Goal: Task Accomplishment & Management: Manage account settings

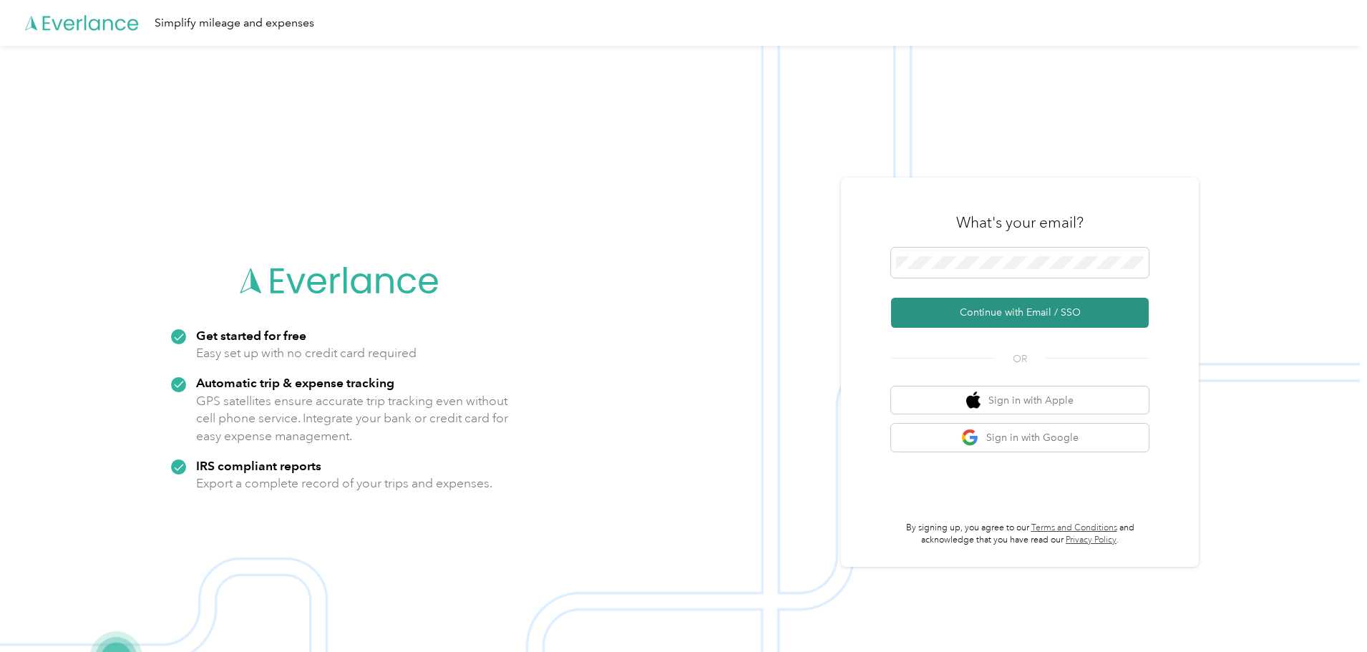
click at [1008, 304] on button "Continue with Email / SSO" at bounding box center [1020, 313] width 258 height 30
click at [1043, 309] on button "Continue with Email / SSO" at bounding box center [1020, 313] width 258 height 30
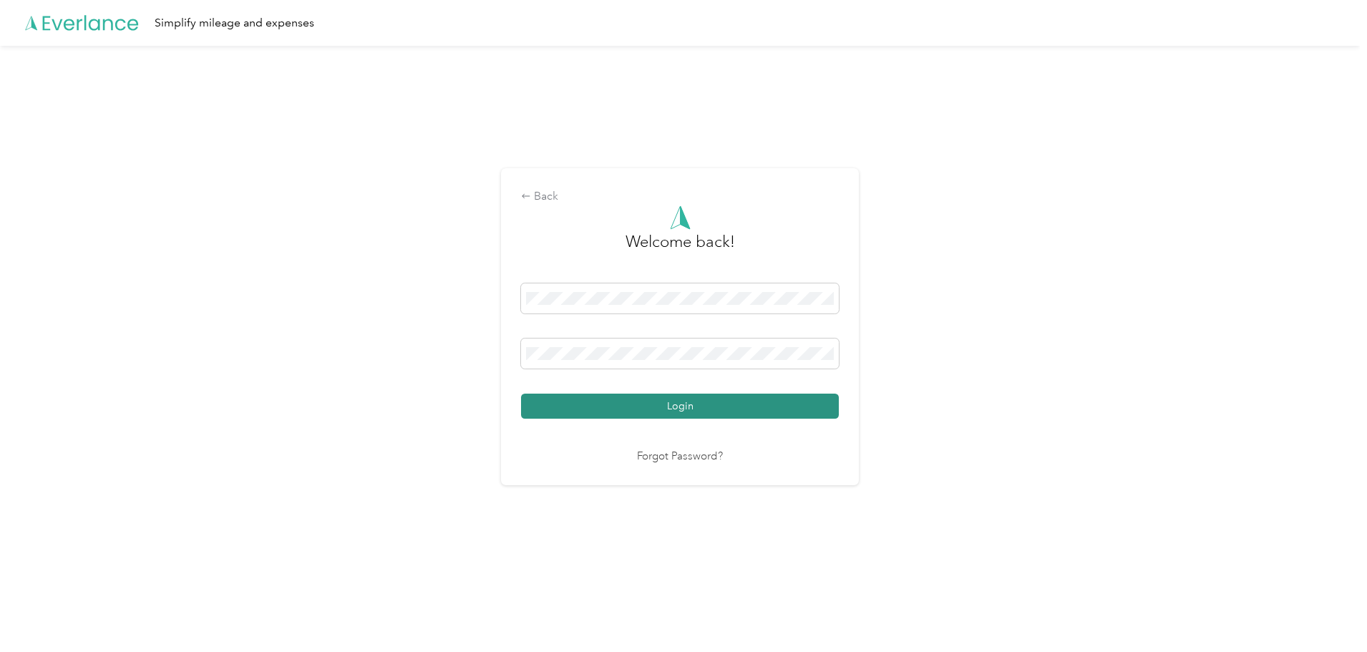
click at [718, 416] on button "Login" at bounding box center [680, 406] width 318 height 25
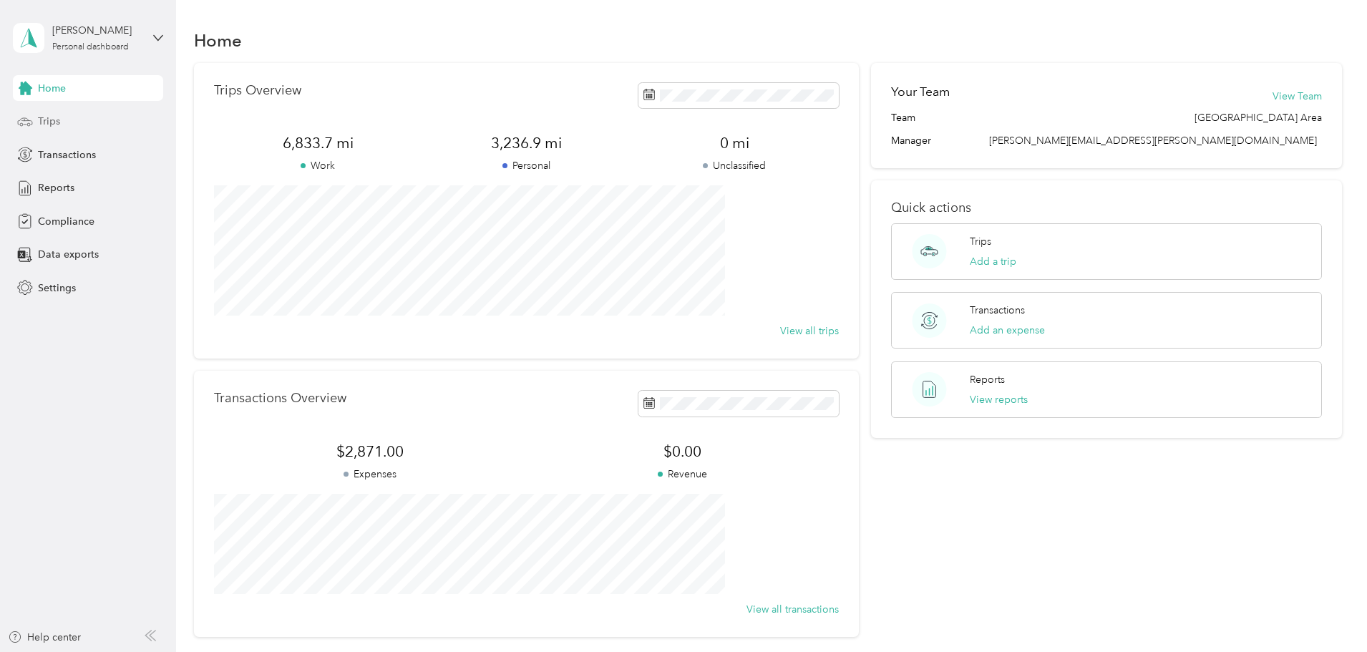
click at [86, 116] on div "Trips" at bounding box center [88, 122] width 150 height 26
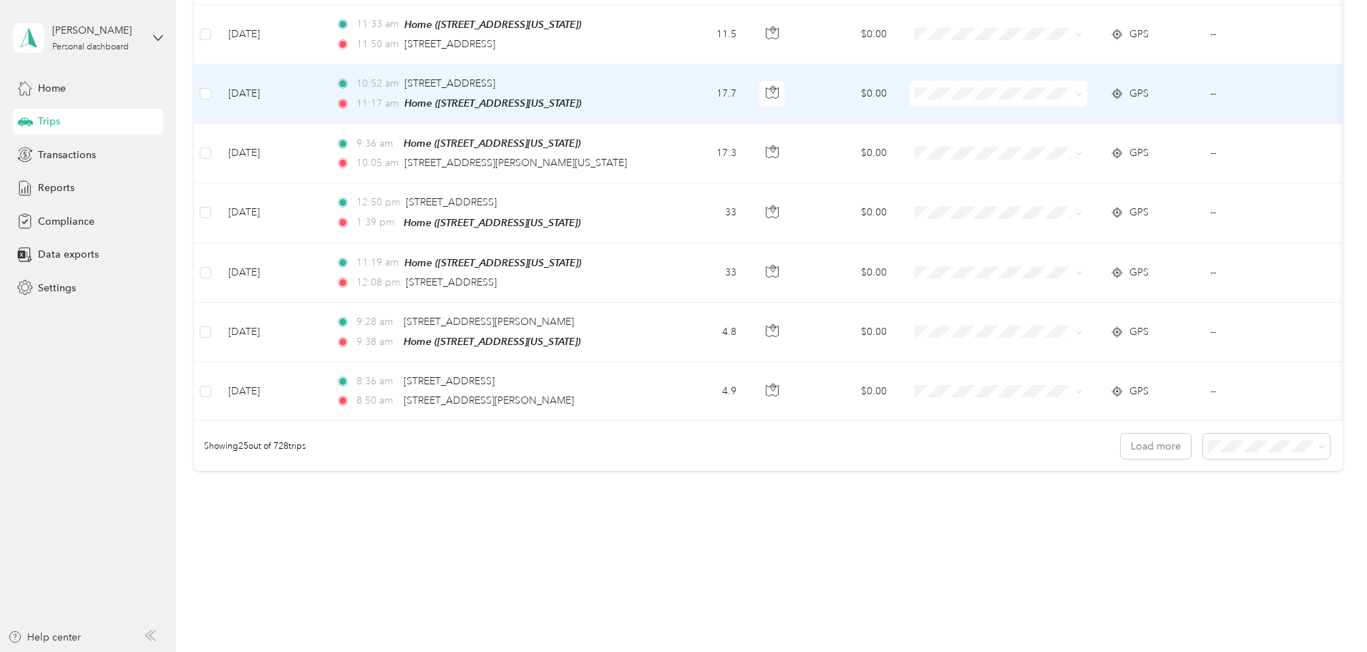
scroll to position [1320, 0]
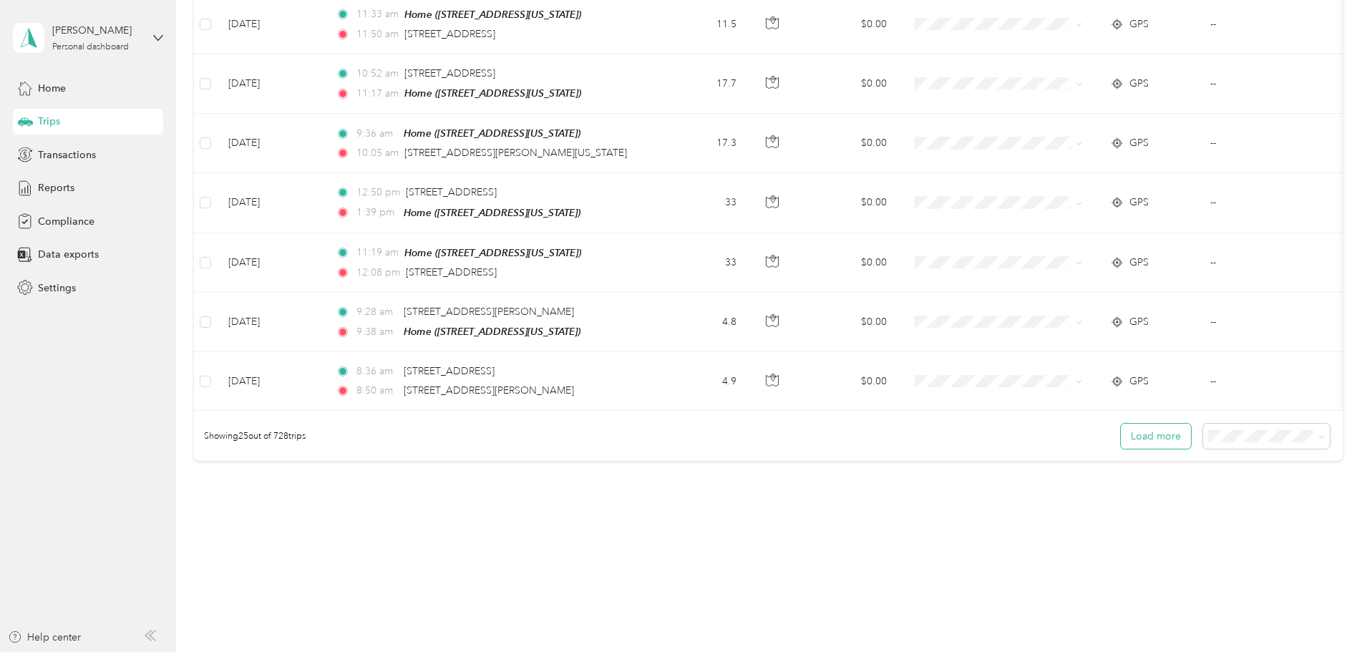
click at [1121, 426] on button "Load more" at bounding box center [1156, 436] width 70 height 25
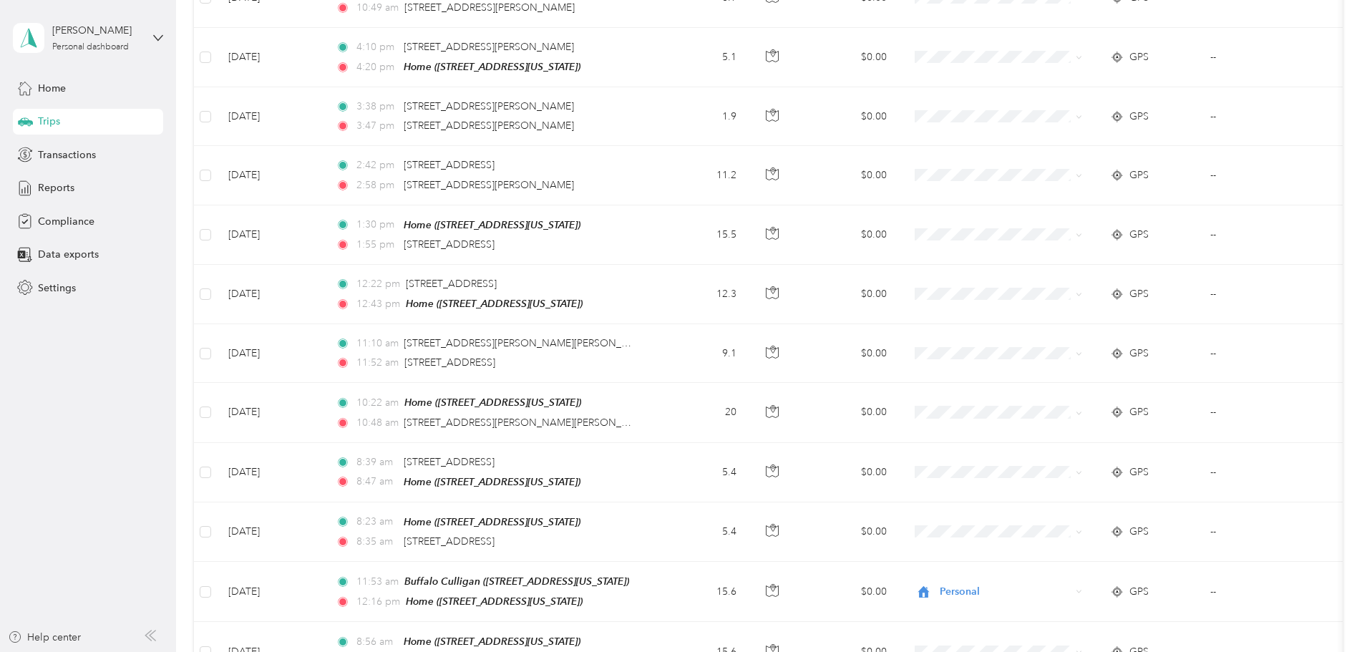
scroll to position [2791, 0]
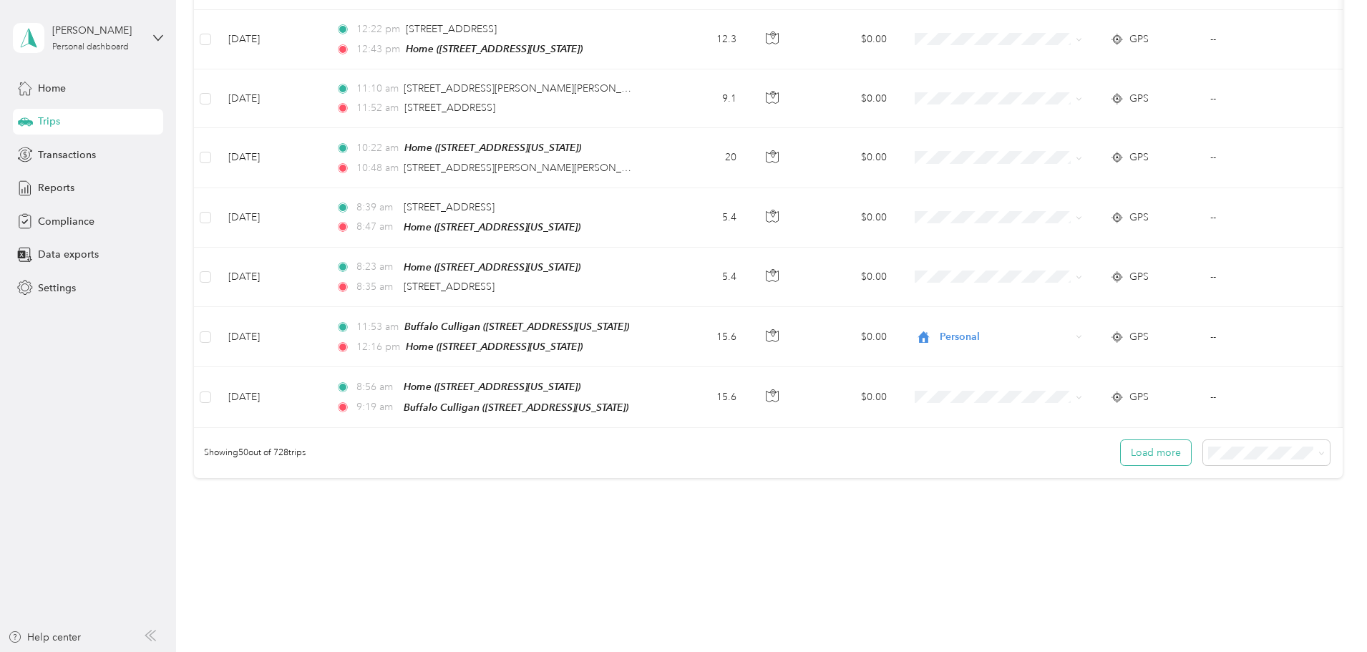
click at [1121, 440] on button "Load more" at bounding box center [1156, 452] width 70 height 25
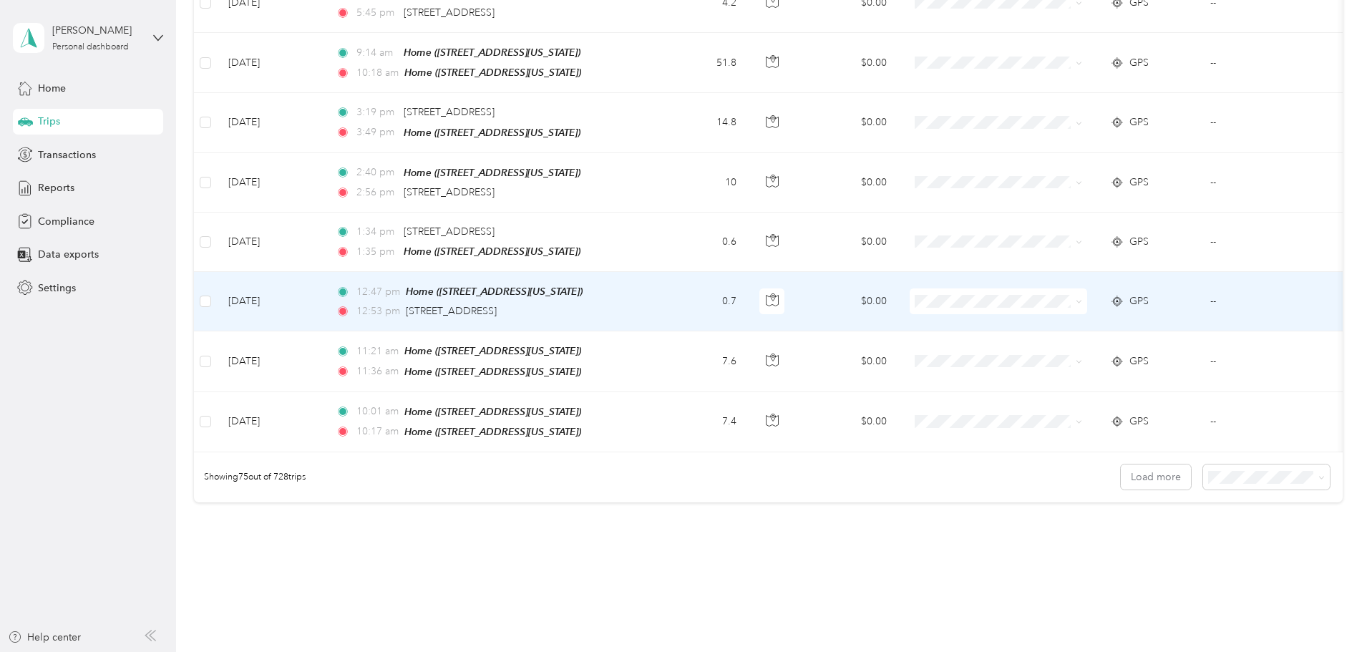
scroll to position [4262, 0]
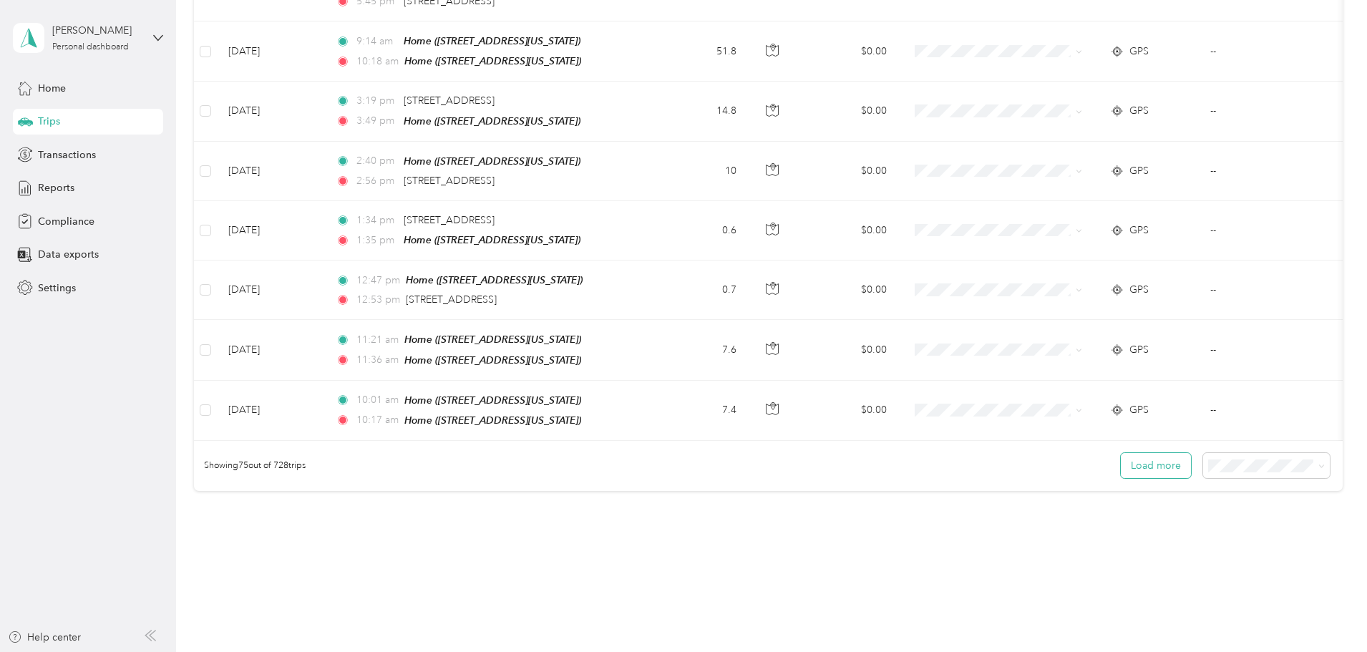
click at [1121, 453] on button "Load more" at bounding box center [1156, 465] width 70 height 25
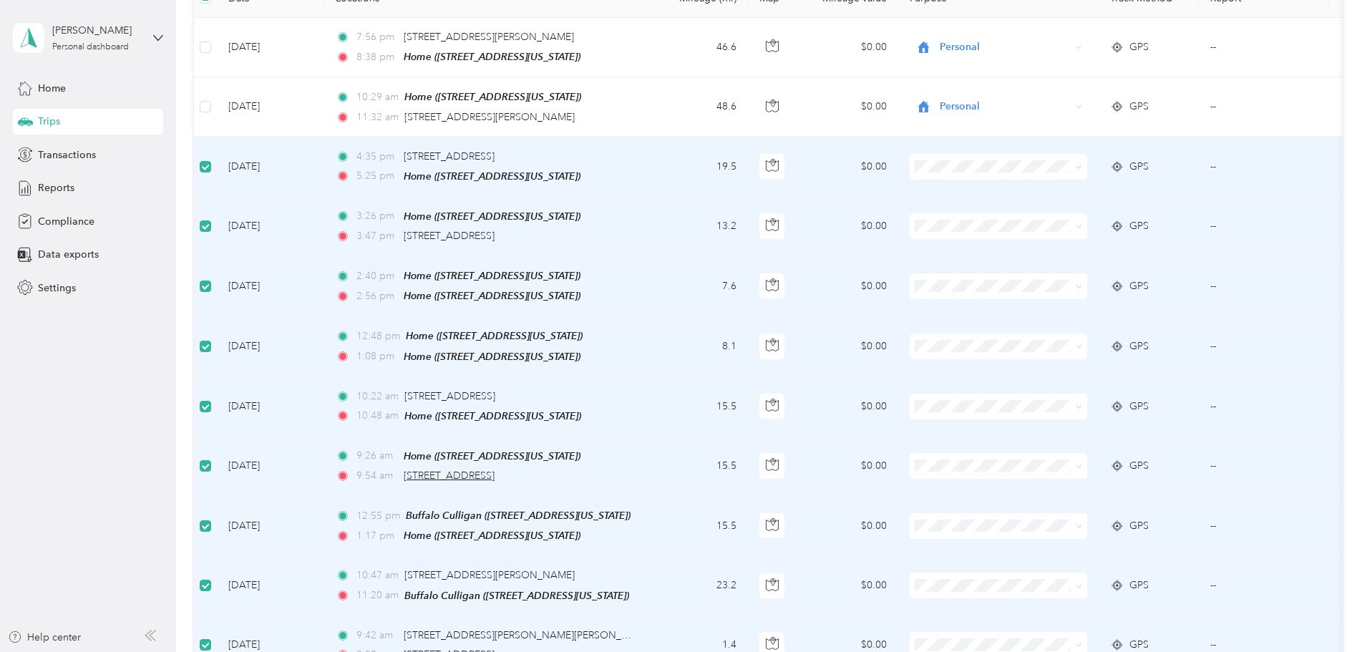
scroll to position [0, 0]
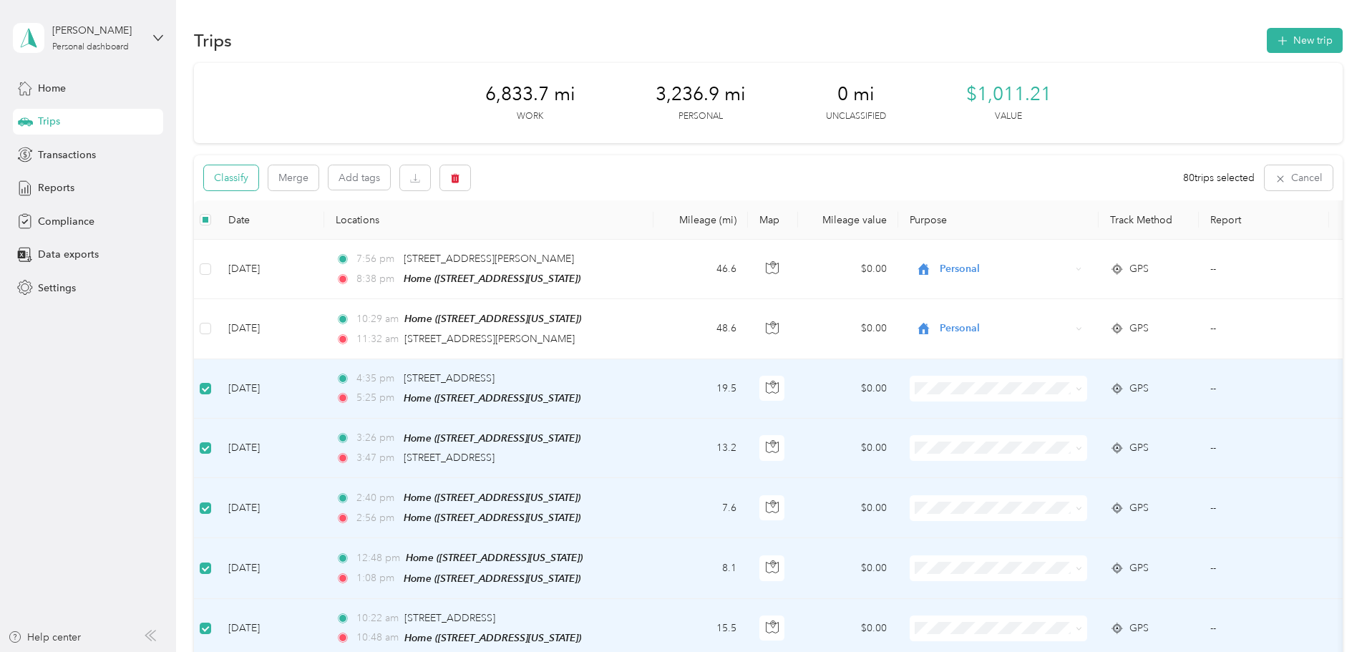
click at [258, 177] on button "Classify" at bounding box center [231, 177] width 54 height 25
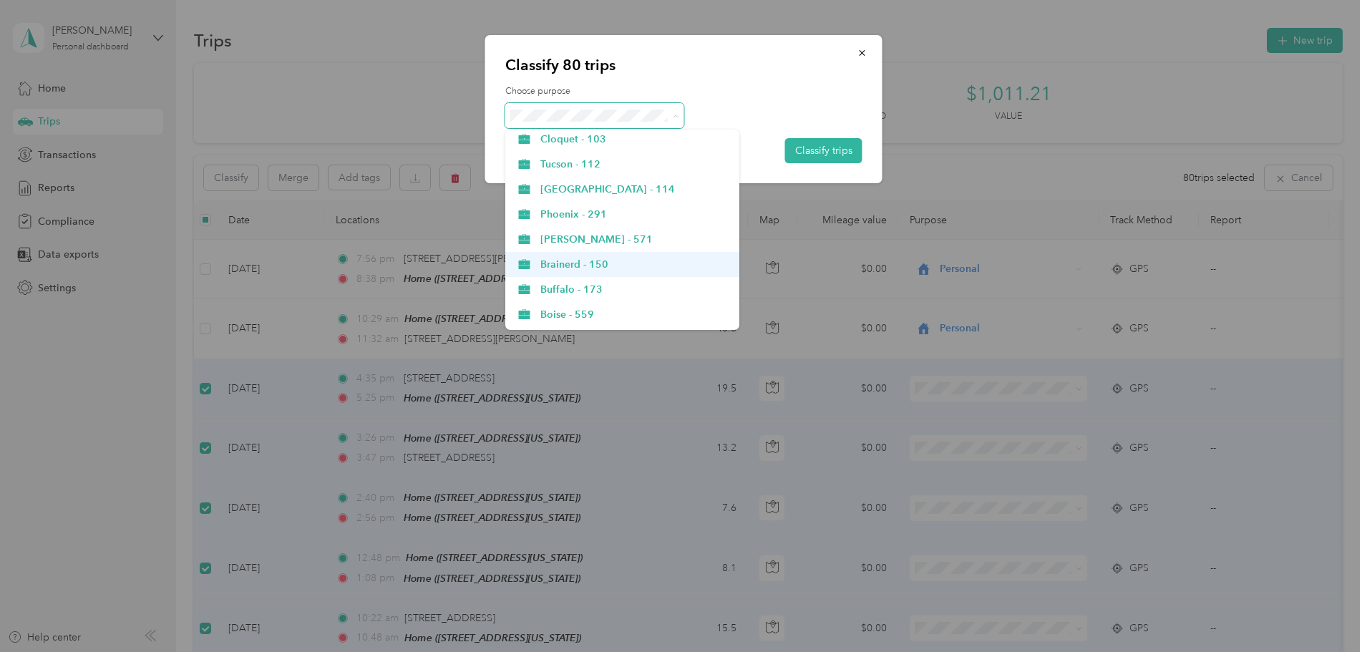
scroll to position [429, 0]
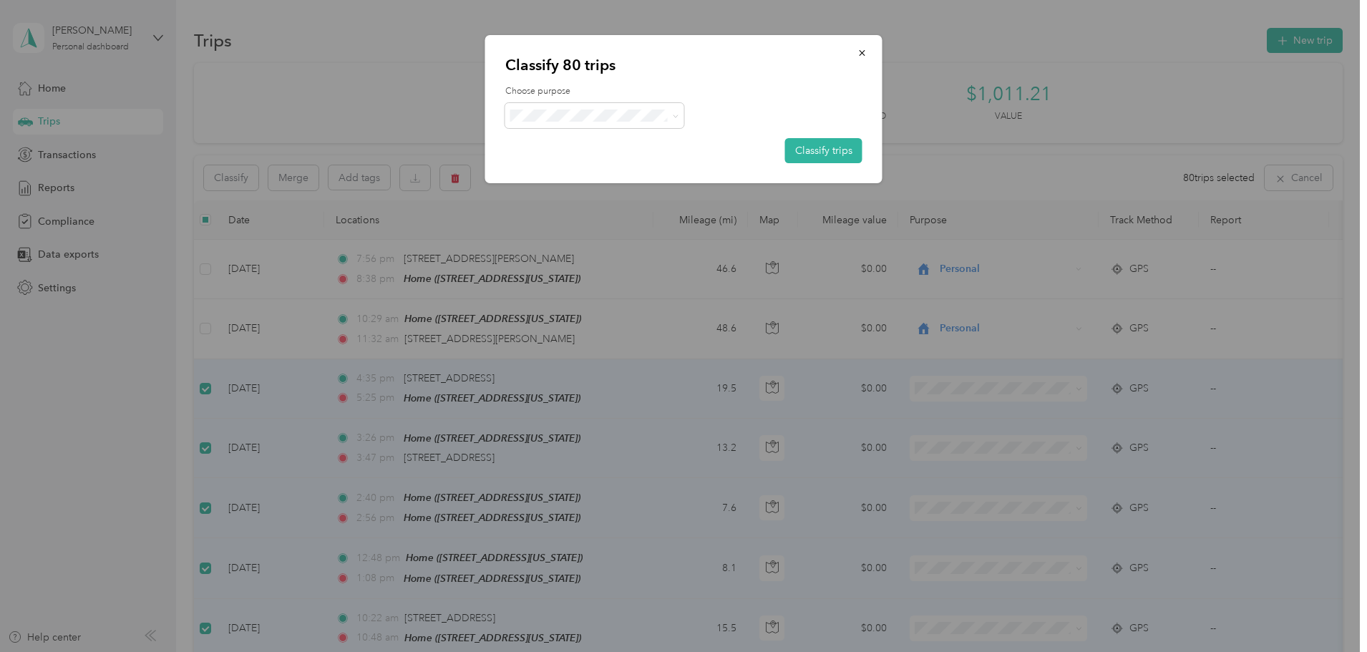
click at [603, 263] on span "Buffalo - 173" at bounding box center [634, 260] width 189 height 15
click at [838, 154] on button "Classify trips" at bounding box center [823, 150] width 77 height 25
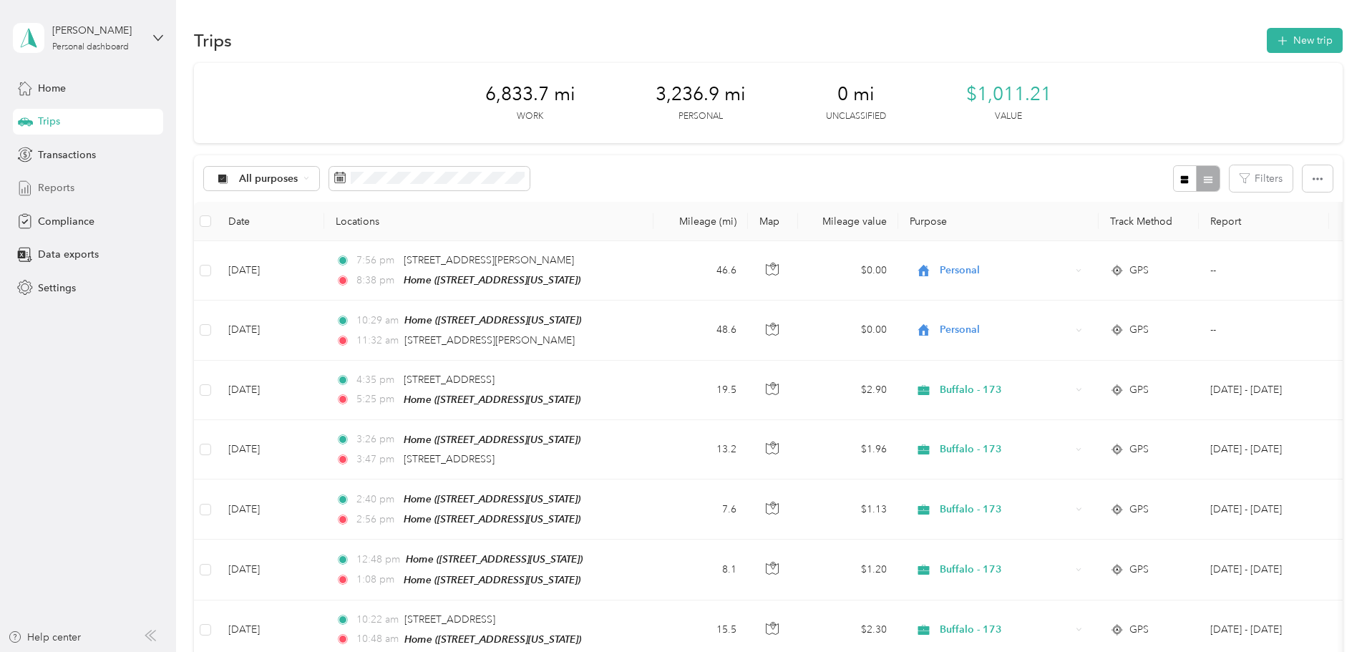
click at [43, 190] on span "Reports" at bounding box center [56, 187] width 36 height 15
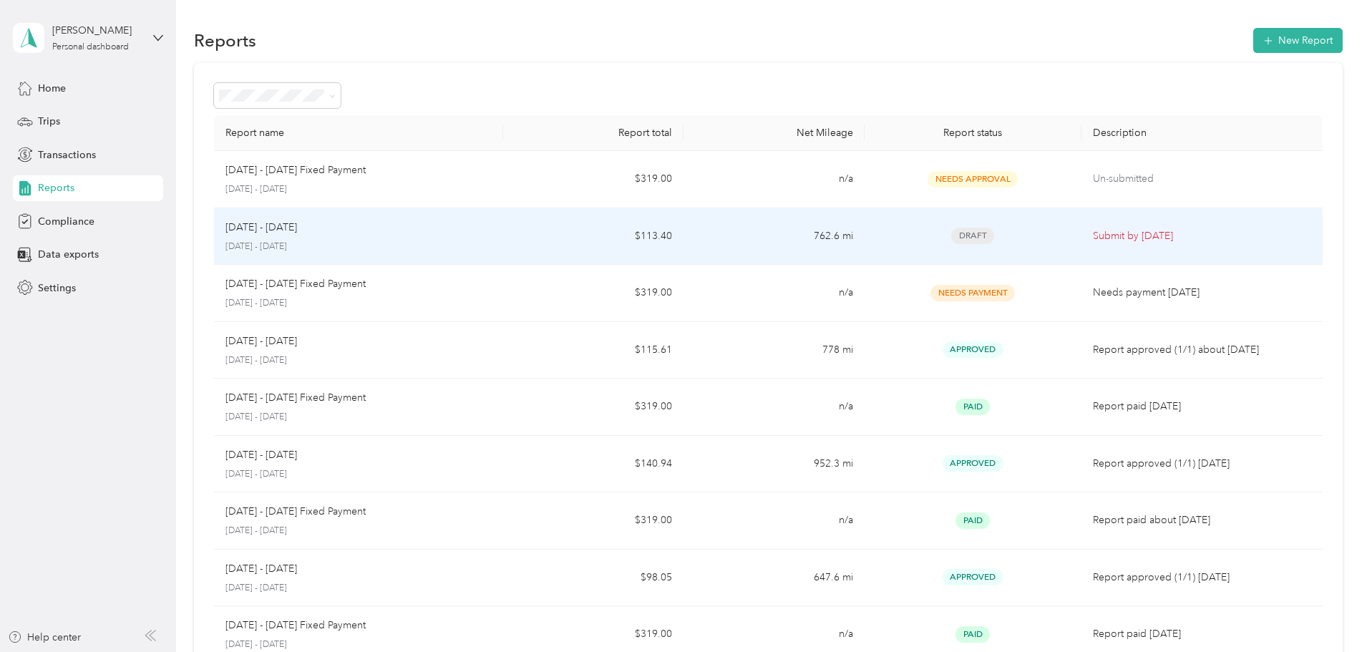
click at [428, 225] on div "[DATE] - [DATE]" at bounding box center [358, 228] width 266 height 16
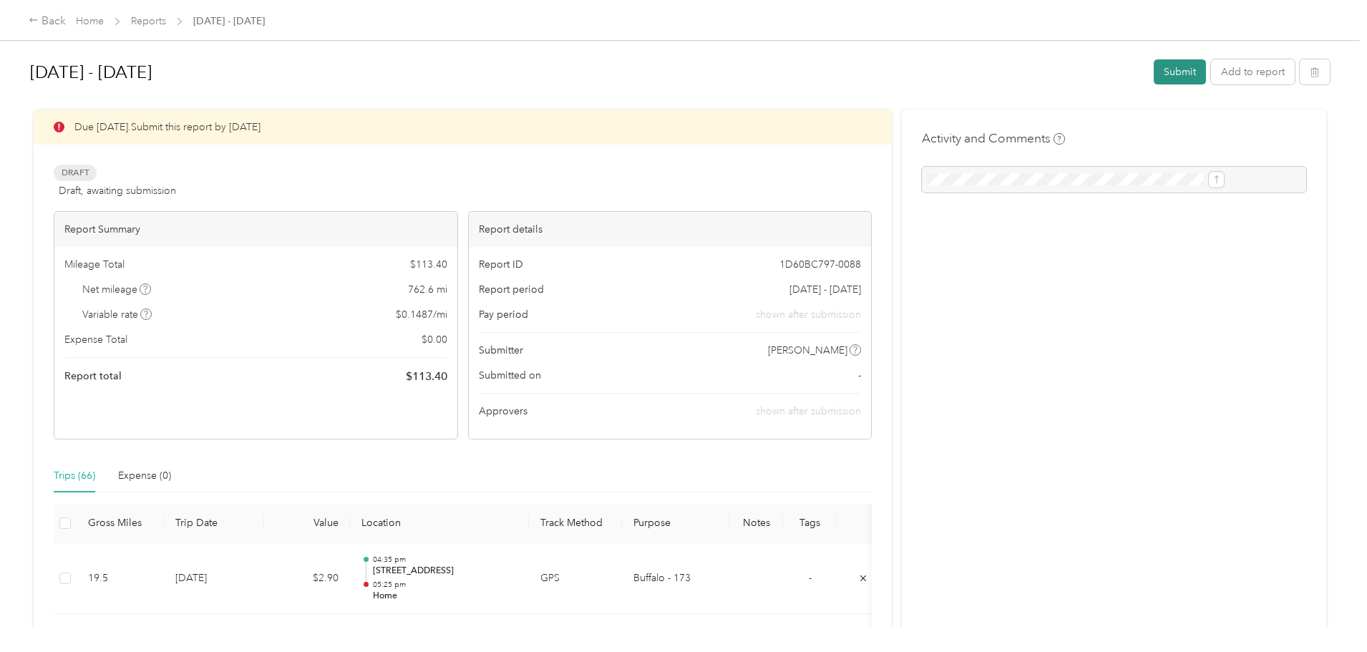
click at [1153, 76] on button "Submit" at bounding box center [1179, 71] width 52 height 25
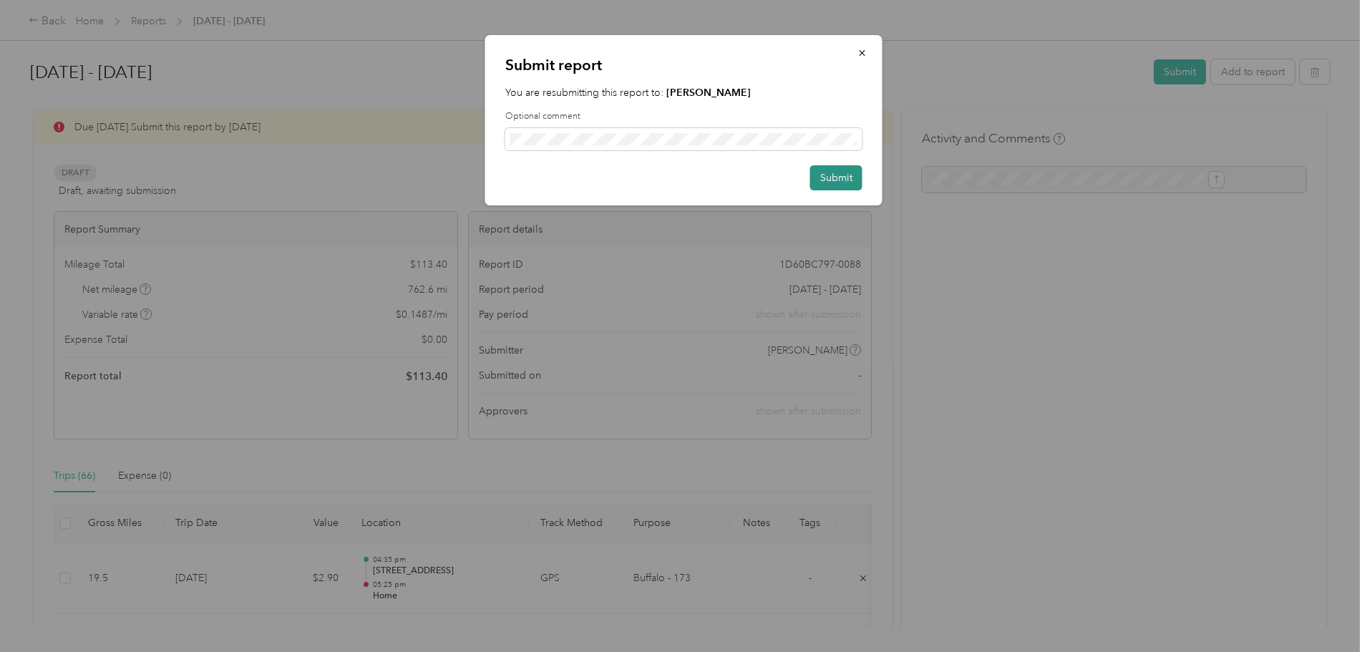
click at [835, 180] on button "Submit" at bounding box center [836, 177] width 52 height 25
